Goal: Task Accomplishment & Management: Complete application form

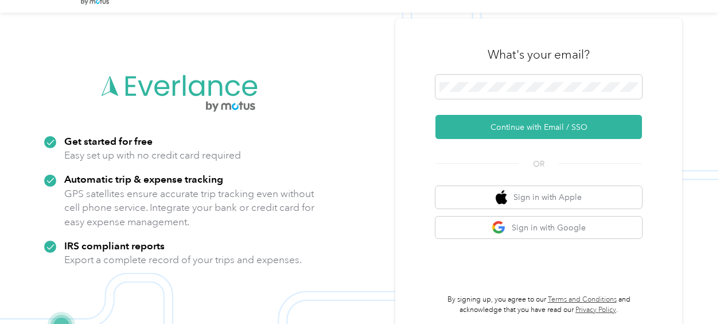
scroll to position [37, 0]
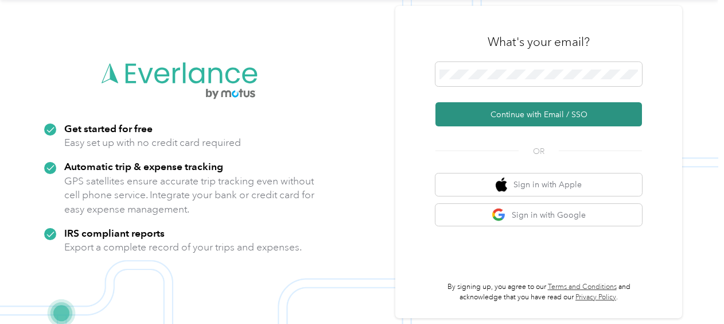
click at [520, 112] on button "Continue with Email / SSO" at bounding box center [538, 114] width 207 height 24
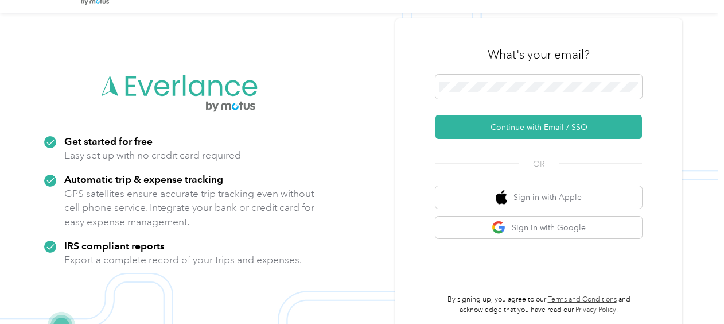
scroll to position [37, 0]
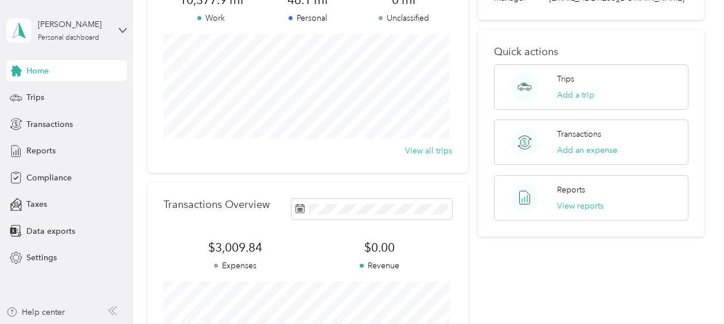
scroll to position [172, 0]
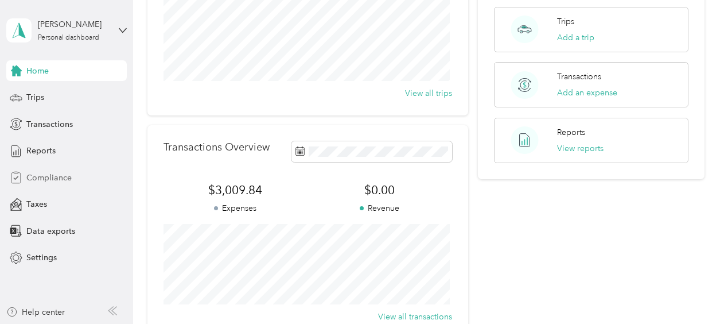
click at [67, 179] on span "Compliance" at bounding box center [48, 178] width 45 height 12
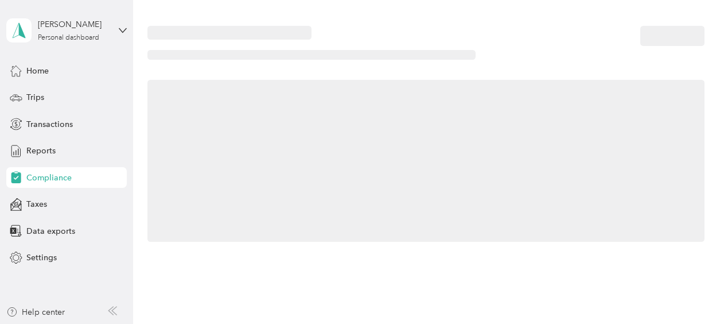
click at [67, 178] on span "Compliance" at bounding box center [48, 178] width 45 height 12
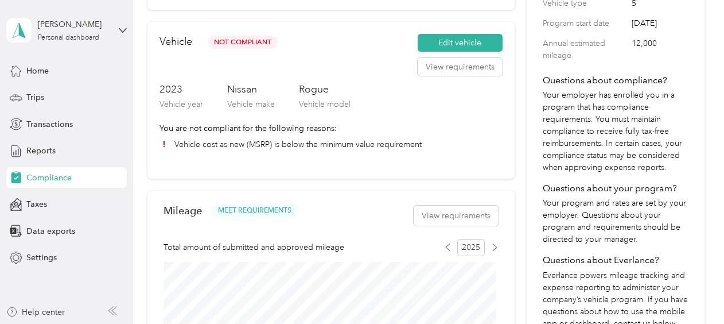
scroll to position [172, 0]
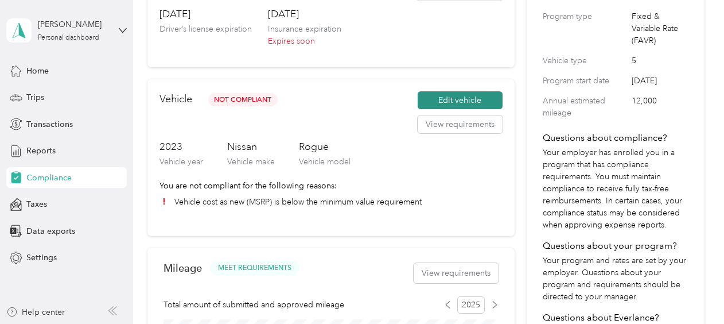
click at [465, 100] on button "Edit vehicle" at bounding box center [460, 100] width 85 height 18
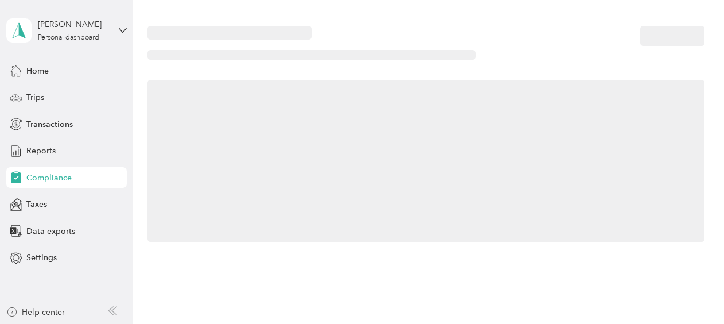
click at [465, 100] on div at bounding box center [425, 161] width 557 height 162
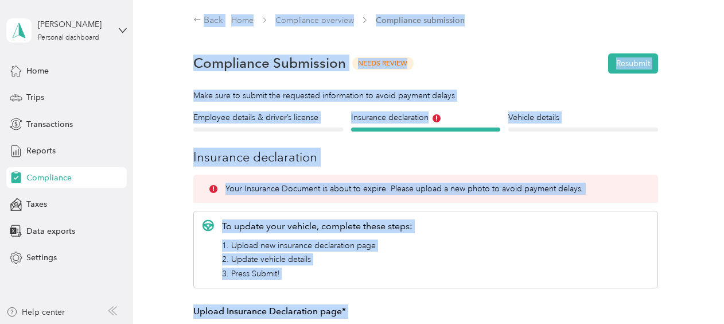
scroll to position [172, 0]
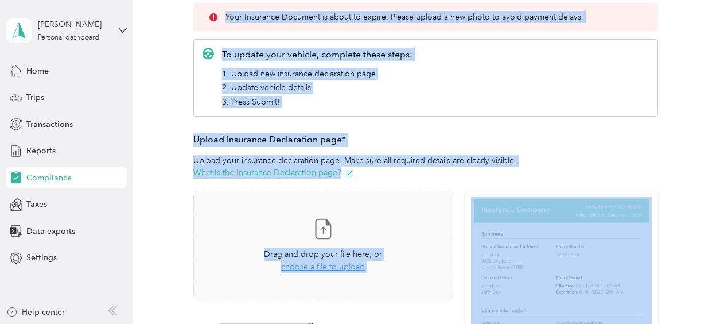
click at [567, 119] on div "To update your vehicle, complete these steps: 1. Upload new insurance declarati…" at bounding box center [425, 267] width 464 height 456
click at [698, 137] on div "Employee details & driver’s license License Insurance declaration Insurance Veh…" at bounding box center [425, 231] width 557 height 583
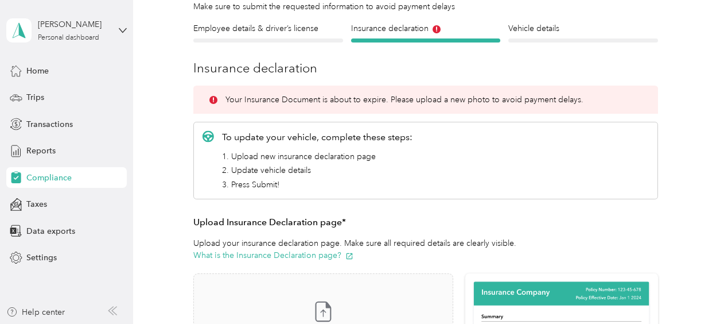
scroll to position [115, 0]
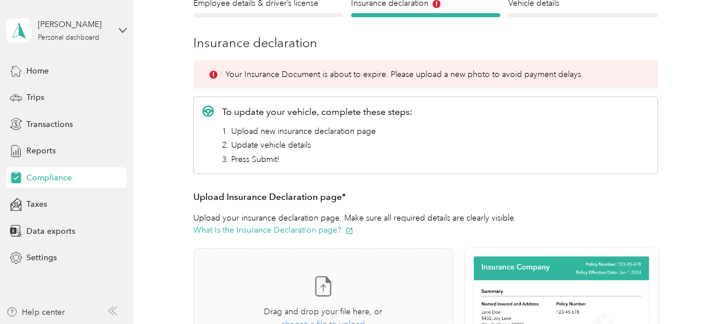
click at [298, 130] on li "1. Upload new insurance declaration page" at bounding box center [317, 131] width 190 height 12
drag, startPoint x: 298, startPoint y: 130, endPoint x: 387, endPoint y: 140, distance: 89.5
click at [387, 140] on li "2. Update vehicle details" at bounding box center [317, 145] width 190 height 12
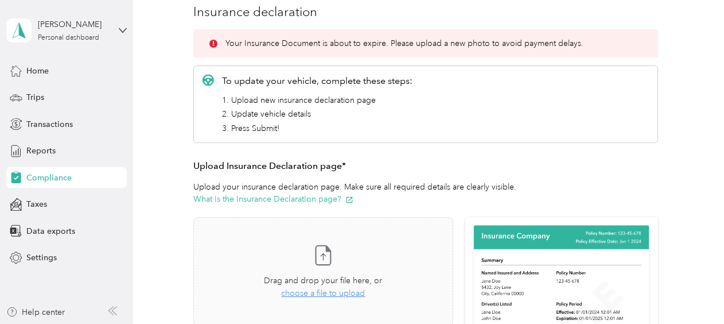
scroll to position [172, 0]
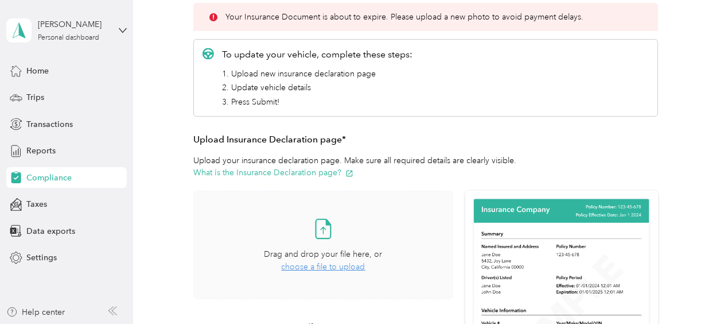
click at [330, 266] on span "choose a file to upload" at bounding box center [323, 267] width 84 height 10
drag, startPoint x: 325, startPoint y: 226, endPoint x: 330, endPoint y: 244, distance: 19.1
click at [330, 244] on div "Take a photo or choose a photo from your library Drag and drop your file here, …" at bounding box center [323, 244] width 240 height 89
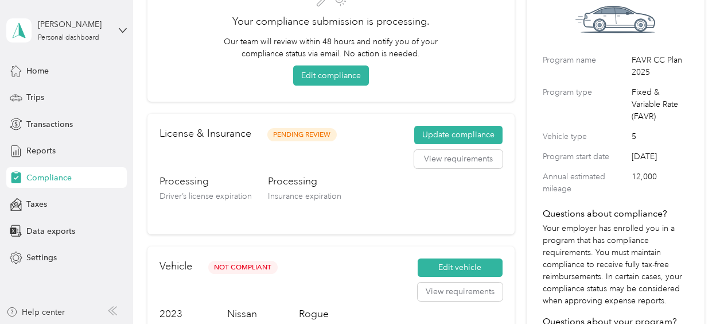
scroll to position [115, 0]
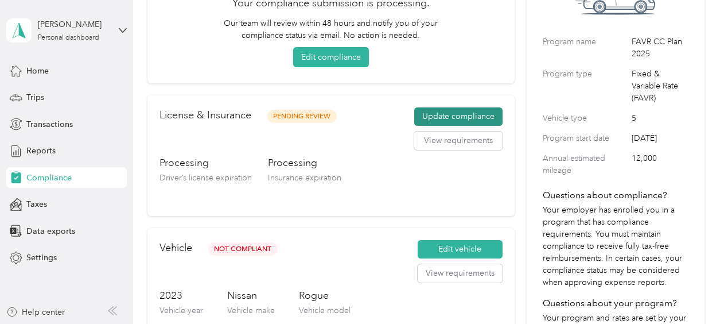
click at [427, 115] on button "Update compliance" at bounding box center [458, 116] width 88 height 18
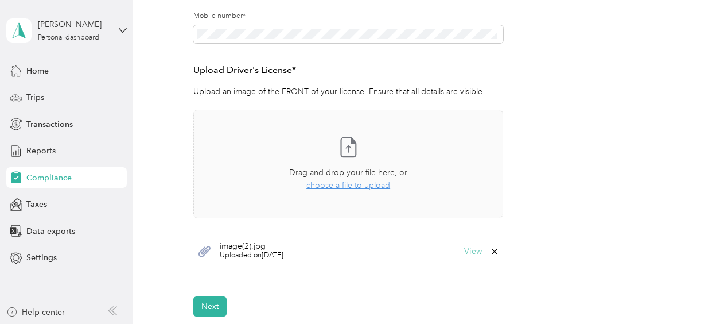
scroll to position [287, 0]
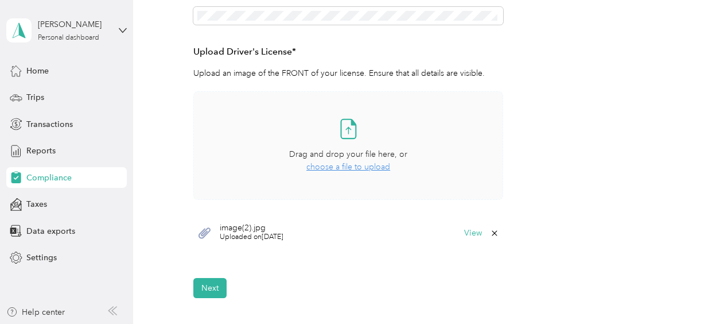
click at [349, 168] on span "choose a file to upload" at bounding box center [348, 167] width 84 height 10
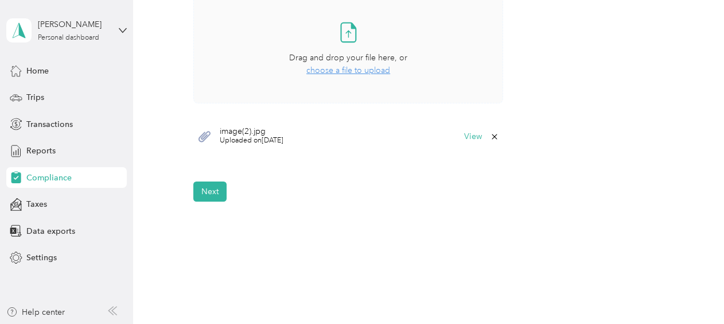
scroll to position [427, 0]
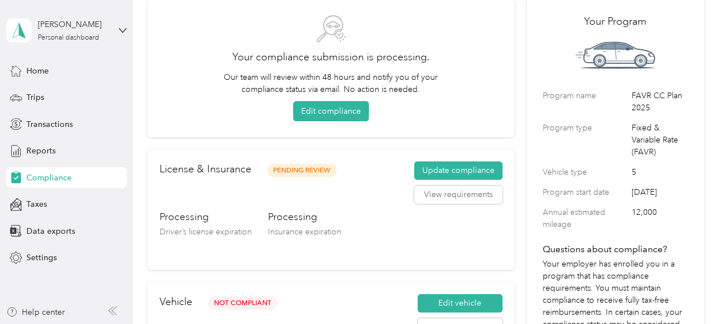
scroll to position [57, 0]
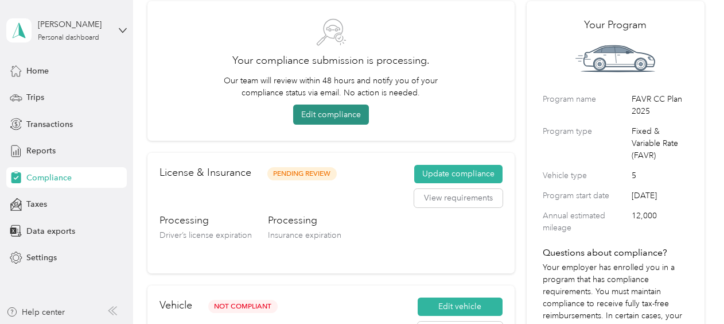
click at [341, 115] on button "Edit compliance" at bounding box center [331, 114] width 76 height 20
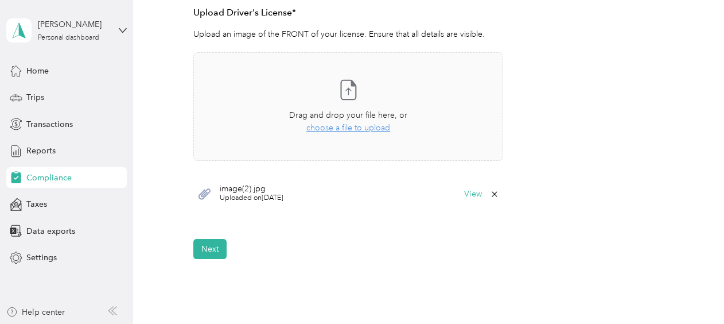
scroll to position [344, 0]
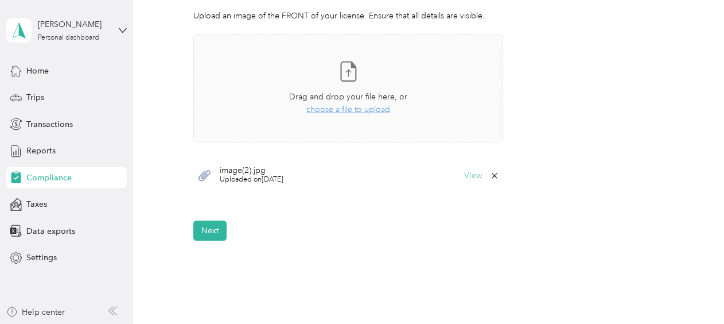
click at [470, 175] on button "View" at bounding box center [473, 176] width 18 height 8
click at [469, 323] on div "image(2).jpg" at bounding box center [359, 324] width 718 height 0
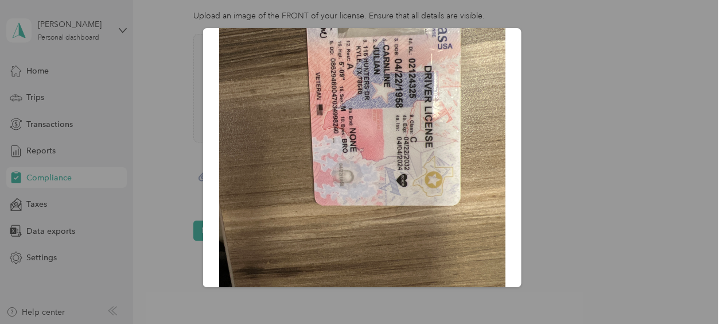
scroll to position [167, 0]
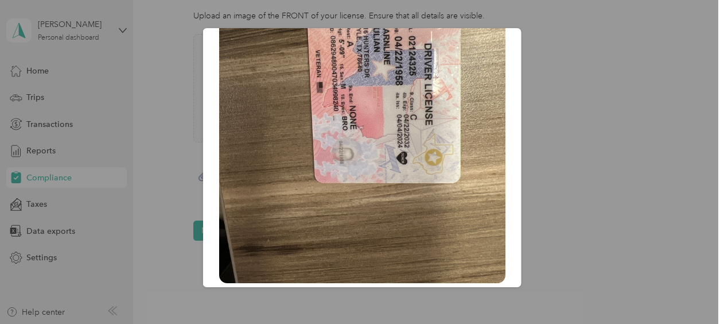
click at [563, 128] on div "image(2).jpg" at bounding box center [521, 159] width 318 height 262
drag, startPoint x: 156, startPoint y: 177, endPoint x: 158, endPoint y: 171, distance: 6.0
click at [157, 172] on div at bounding box center [362, 162] width 724 height 324
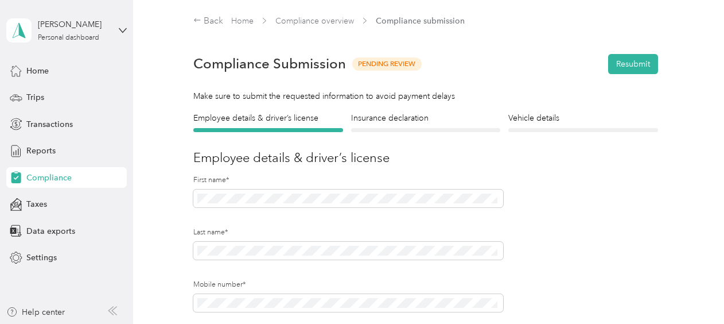
scroll to position [0, 0]
click at [387, 69] on span "Pending Review" at bounding box center [386, 63] width 69 height 13
click at [388, 66] on span "Pending Review" at bounding box center [386, 63] width 69 height 13
click at [381, 63] on span "Pending Review" at bounding box center [386, 63] width 69 height 13
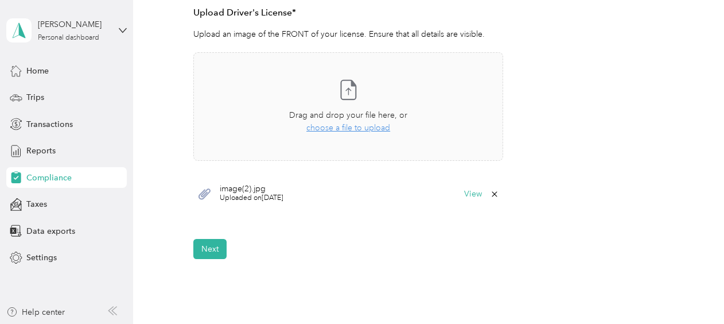
scroll to position [344, 0]
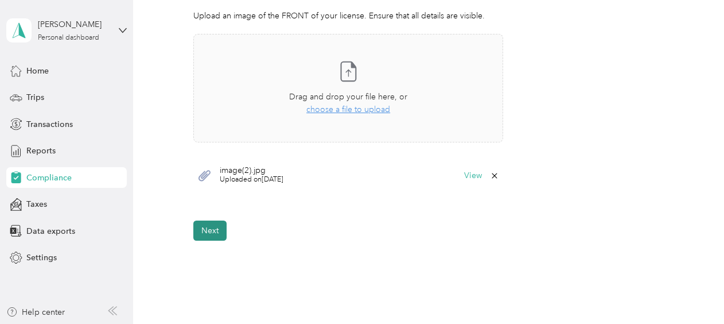
click at [209, 231] on button "Next" at bounding box center [209, 230] width 33 height 20
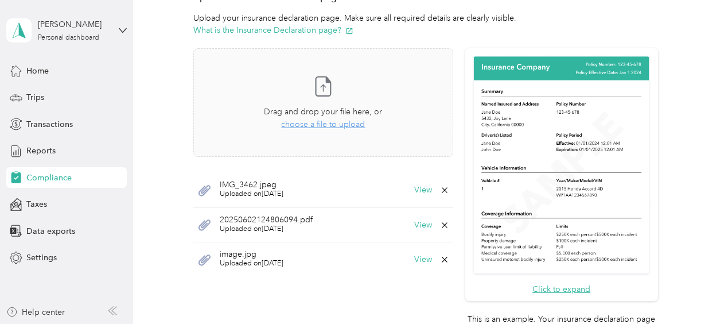
scroll to position [303, 0]
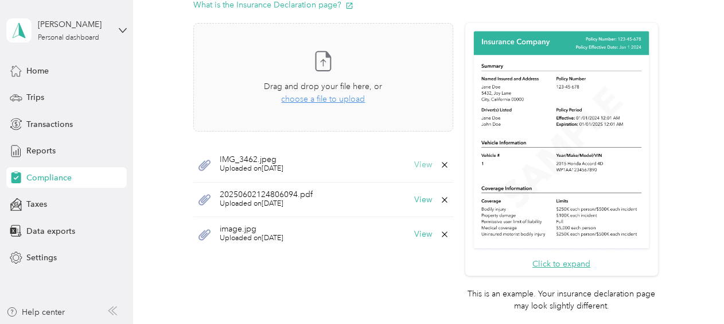
click at [416, 166] on button "View" at bounding box center [423, 165] width 18 height 8
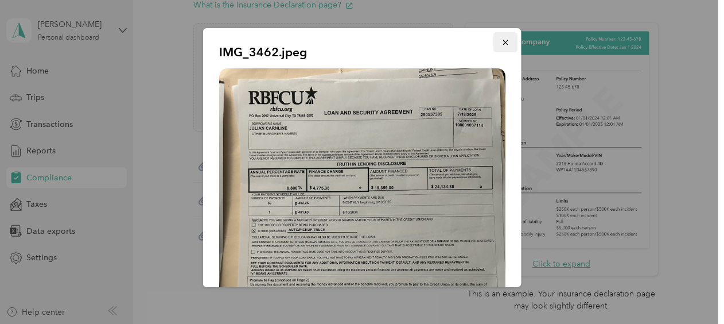
drag, startPoint x: 416, startPoint y: 166, endPoint x: 492, endPoint y: 42, distance: 145.5
click at [493, 42] on button "button" at bounding box center [505, 42] width 24 height 20
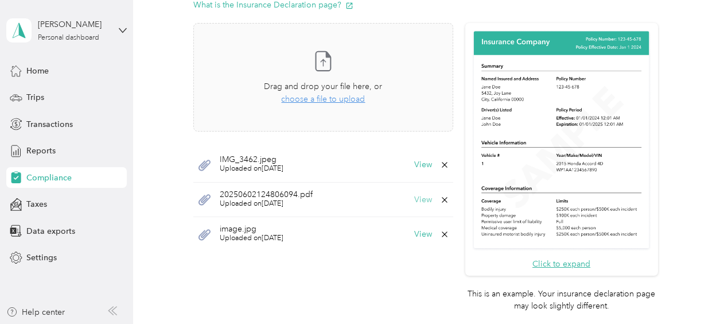
click at [420, 201] on button "View" at bounding box center [423, 200] width 18 height 8
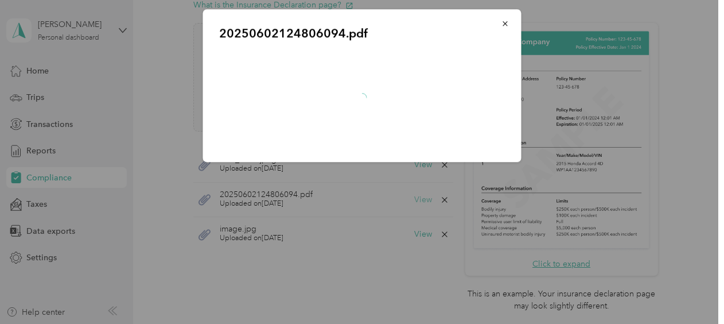
click at [420, 201] on div at bounding box center [362, 162] width 724 height 324
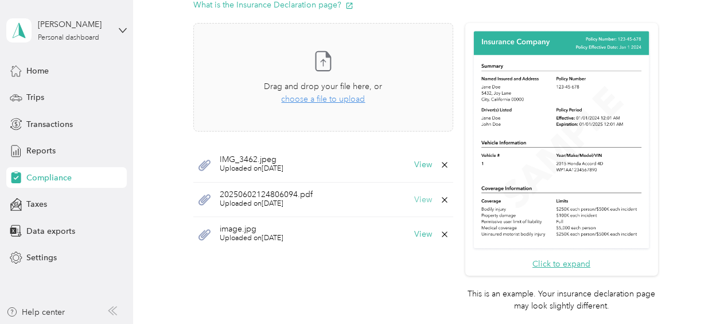
click at [421, 198] on button "View" at bounding box center [423, 200] width 18 height 8
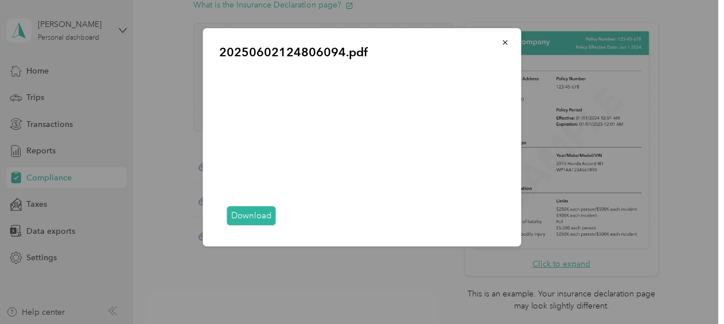
click at [504, 42] on icon "button" at bounding box center [505, 42] width 8 height 8
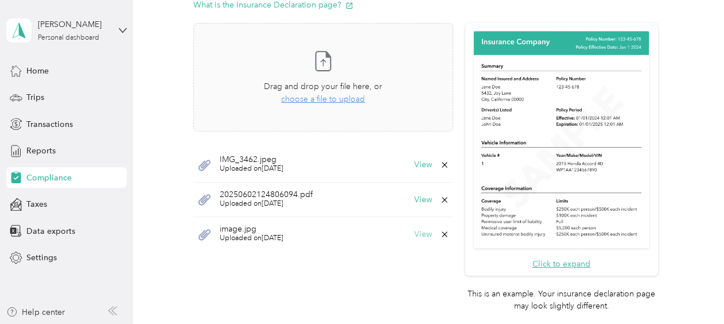
click at [418, 235] on button "View" at bounding box center [423, 234] width 18 height 8
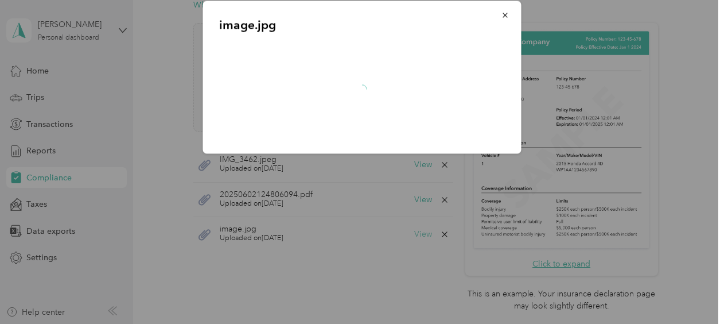
click at [418, 235] on div at bounding box center [362, 162] width 724 height 324
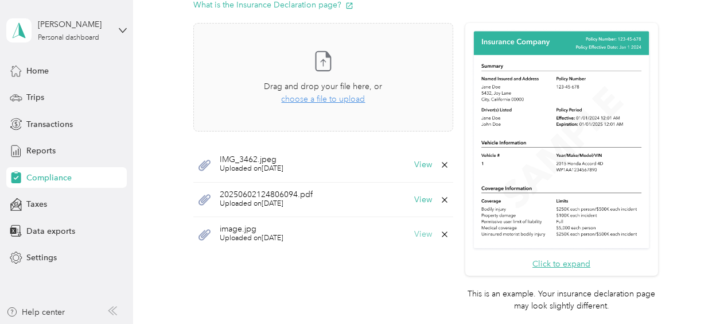
click at [419, 231] on button "View" at bounding box center [423, 234] width 18 height 8
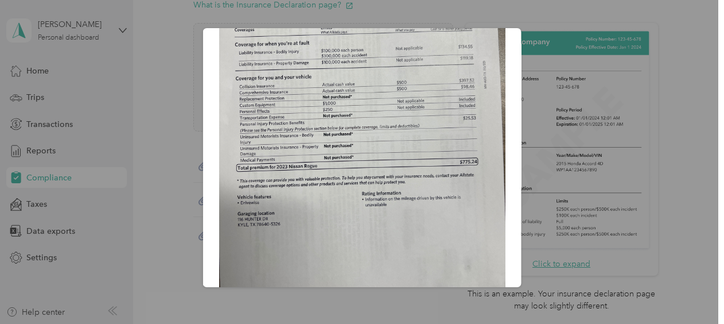
scroll to position [167, 0]
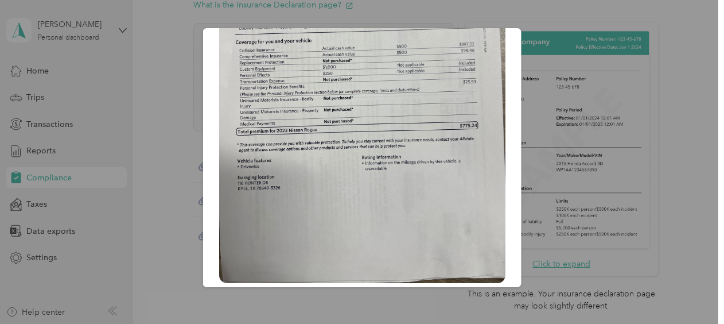
click at [411, 220] on img at bounding box center [362, 91] width 286 height 381
click at [162, 107] on div at bounding box center [362, 162] width 724 height 324
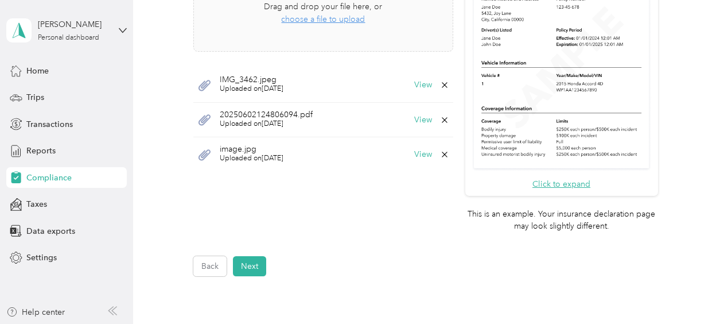
scroll to position [402, 0]
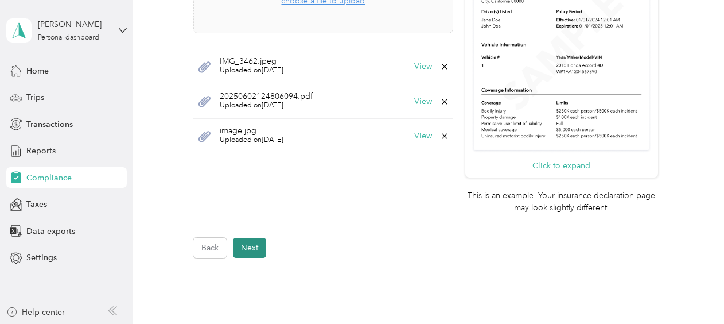
click at [248, 249] on button "Next" at bounding box center [249, 247] width 33 height 20
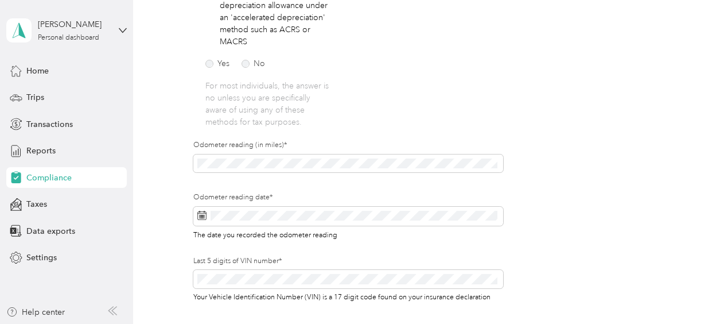
scroll to position [278, 0]
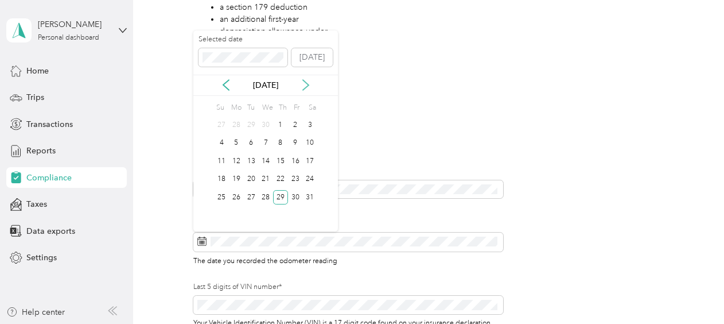
click at [304, 87] on icon at bounding box center [305, 84] width 11 height 11
click at [305, 85] on icon at bounding box center [305, 84] width 11 height 11
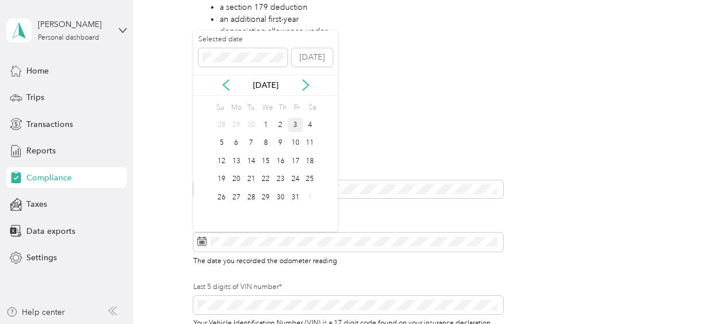
click at [297, 124] on div "3" at bounding box center [295, 125] width 15 height 14
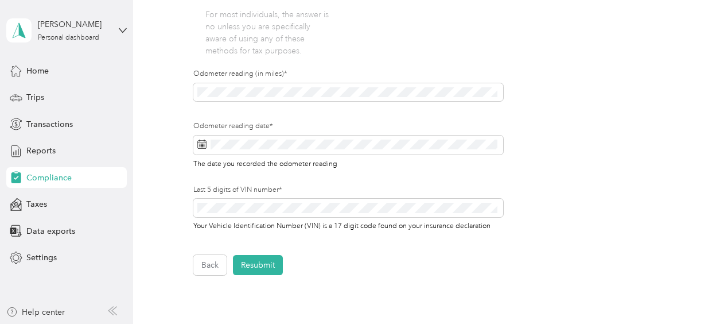
scroll to position [393, 0]
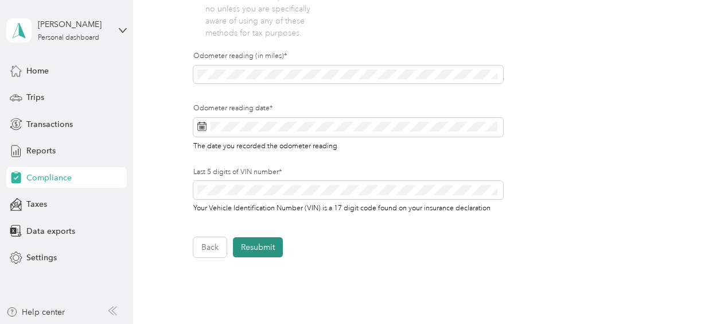
click at [275, 246] on button "Resubmit" at bounding box center [258, 247] width 50 height 20
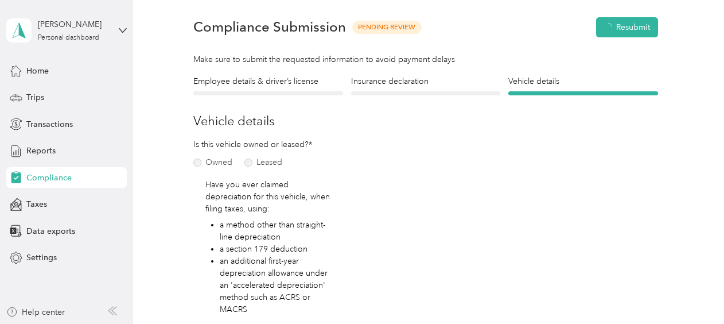
scroll to position [14, 0]
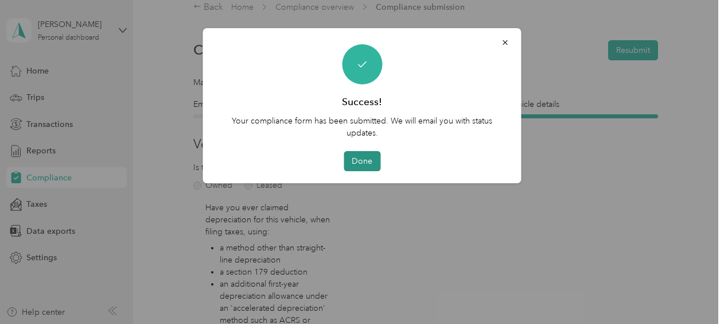
click at [360, 163] on button "Done" at bounding box center [362, 161] width 37 height 20
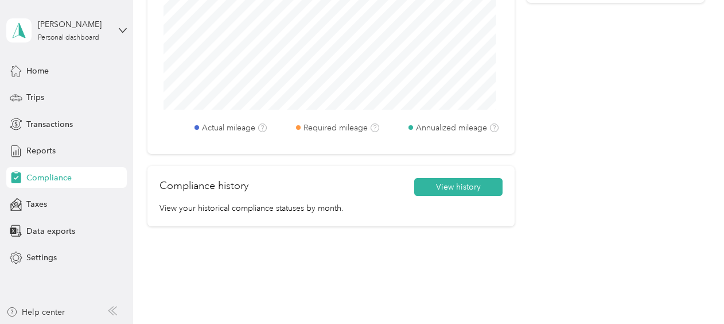
scroll to position [634, 0]
